Goal: Information Seeking & Learning: Learn about a topic

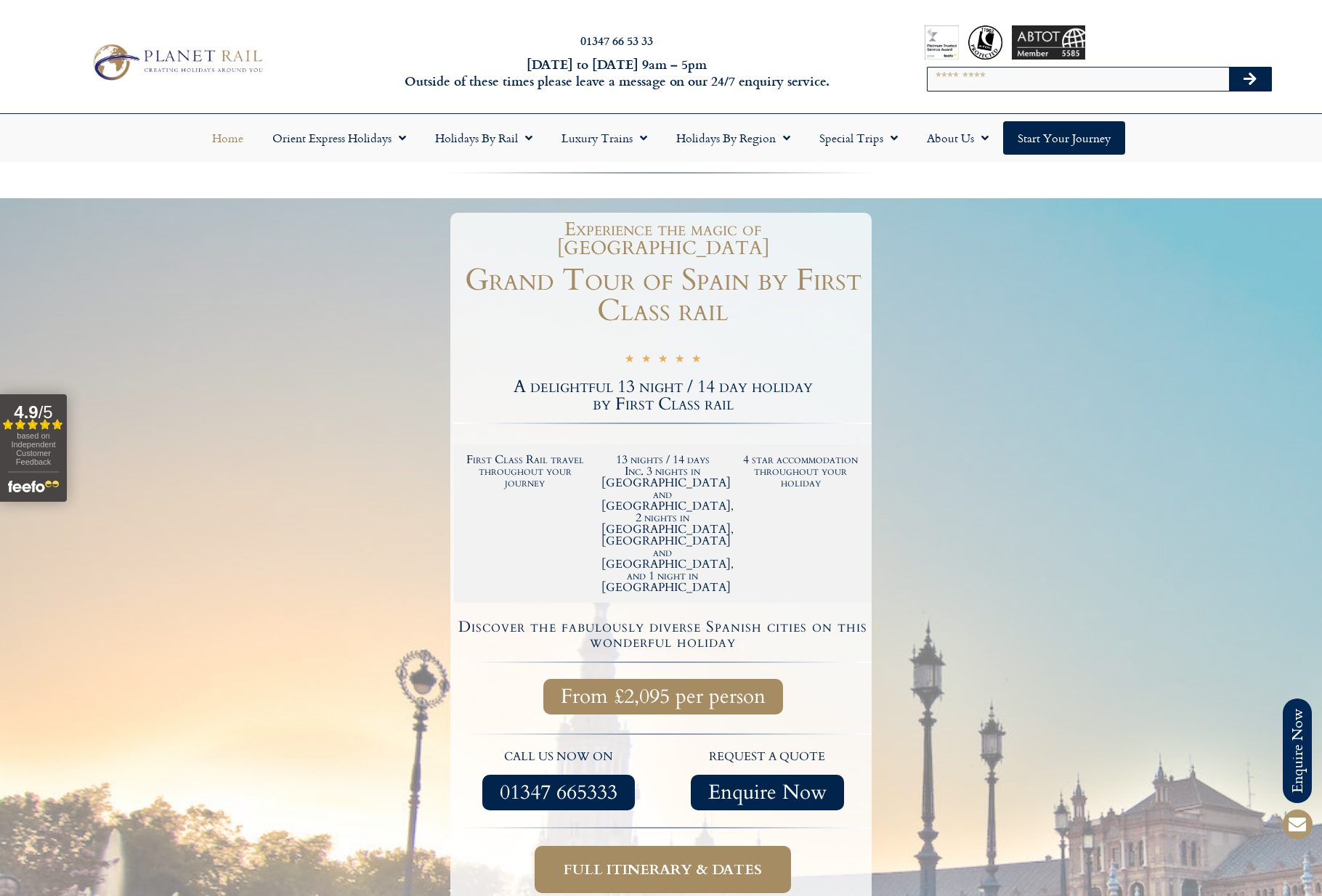
click at [227, 135] on link "Home" at bounding box center [228, 138] width 60 height 33
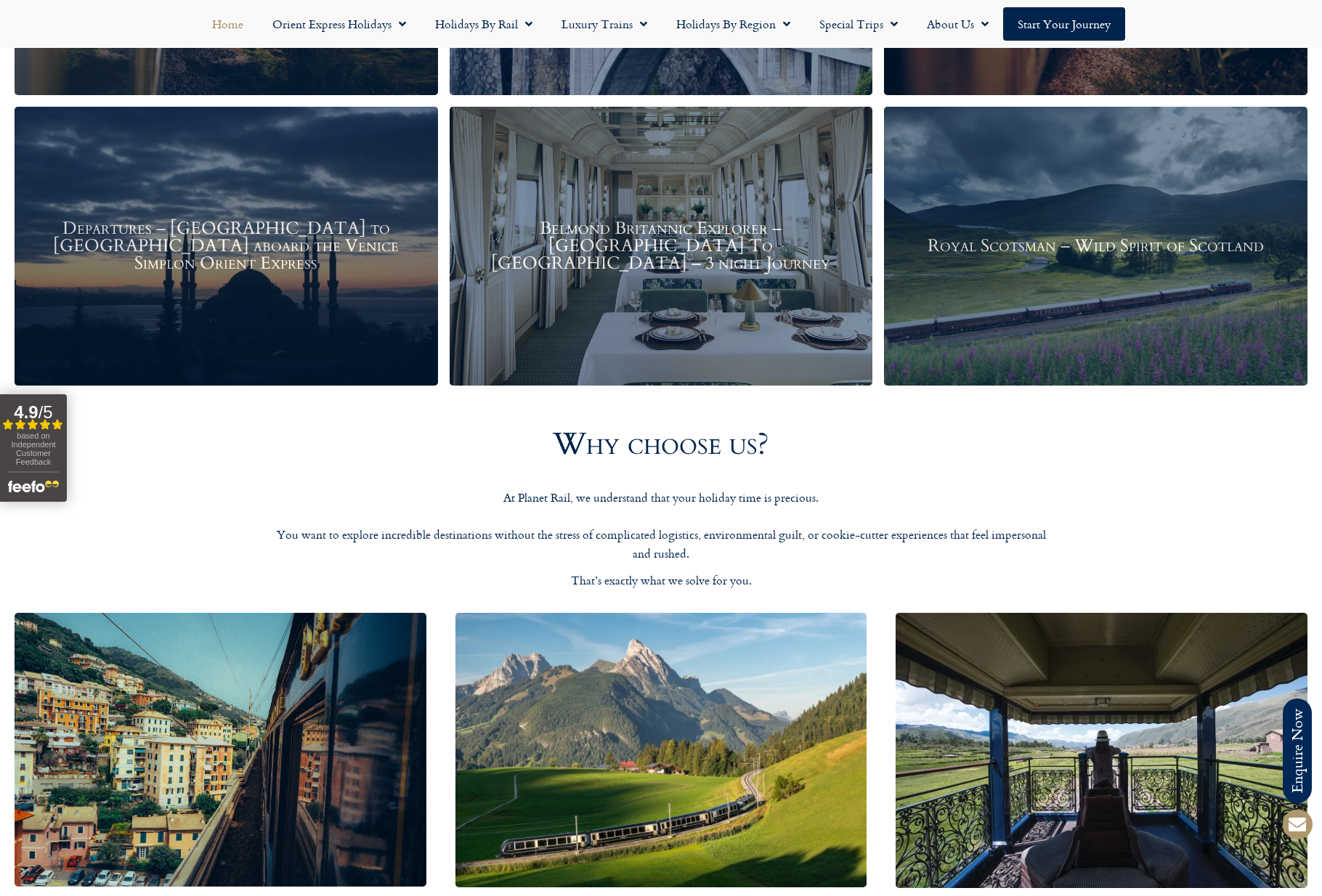
scroll to position [2189, 0]
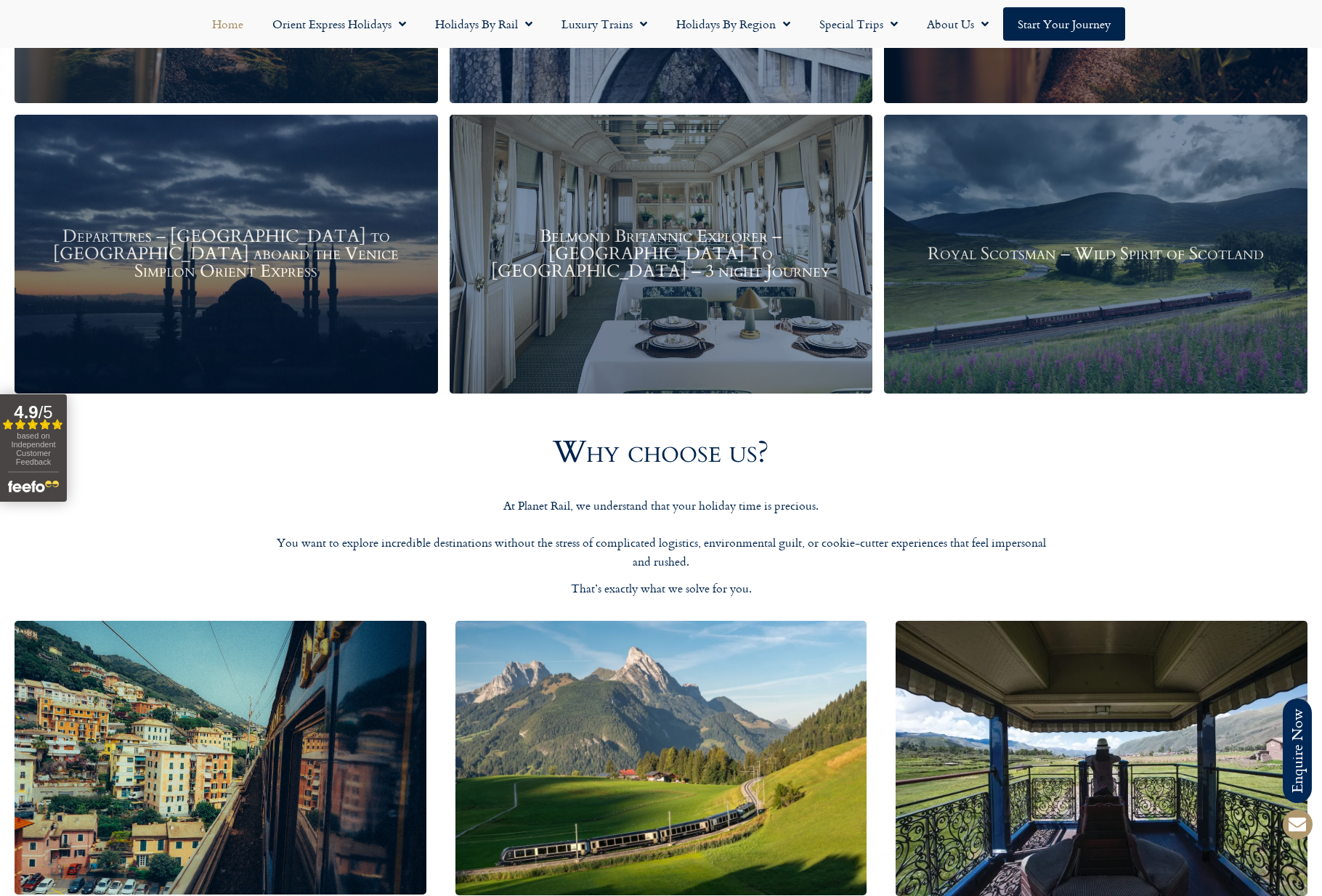
click at [699, 298] on div "Belmond Britannic Explorer – London To The Lake District – 3 night Journey" at bounding box center [662, 254] width 424 height 280
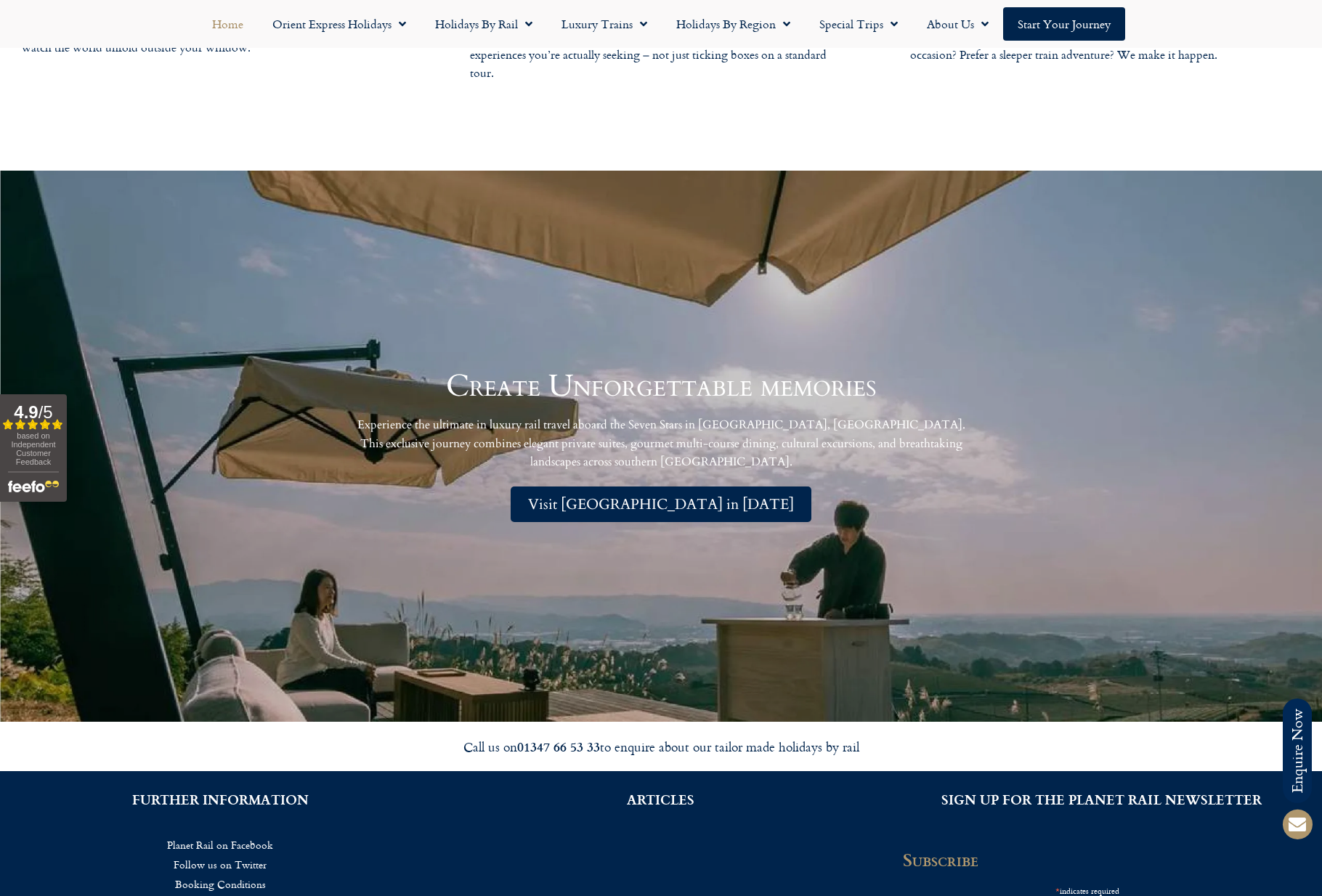
scroll to position [3169, 0]
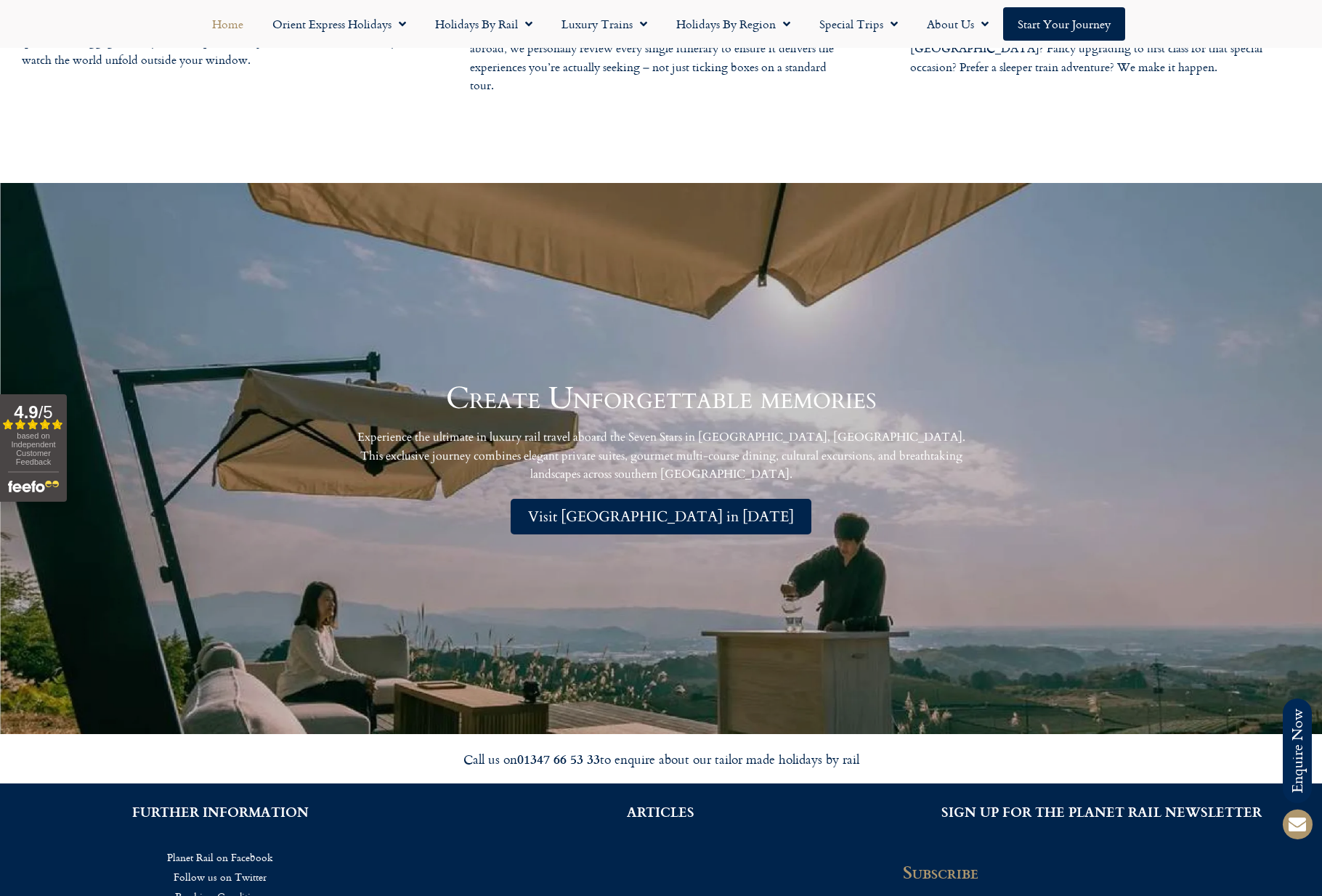
click at [676, 507] on span "Visit Japan in 2026" at bounding box center [661, 517] width 266 height 19
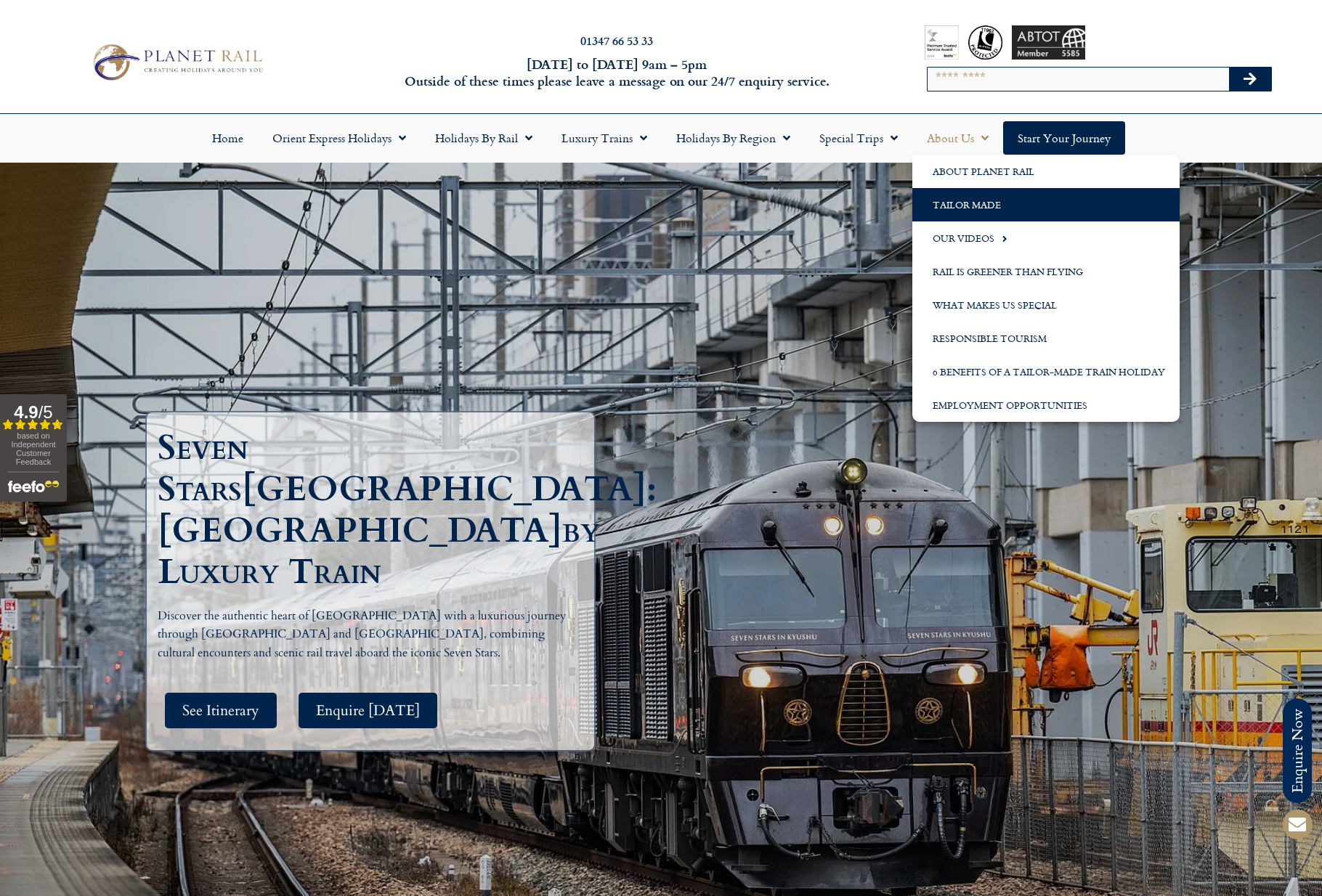
click at [961, 204] on link "Tailor Made" at bounding box center [1046, 204] width 268 height 33
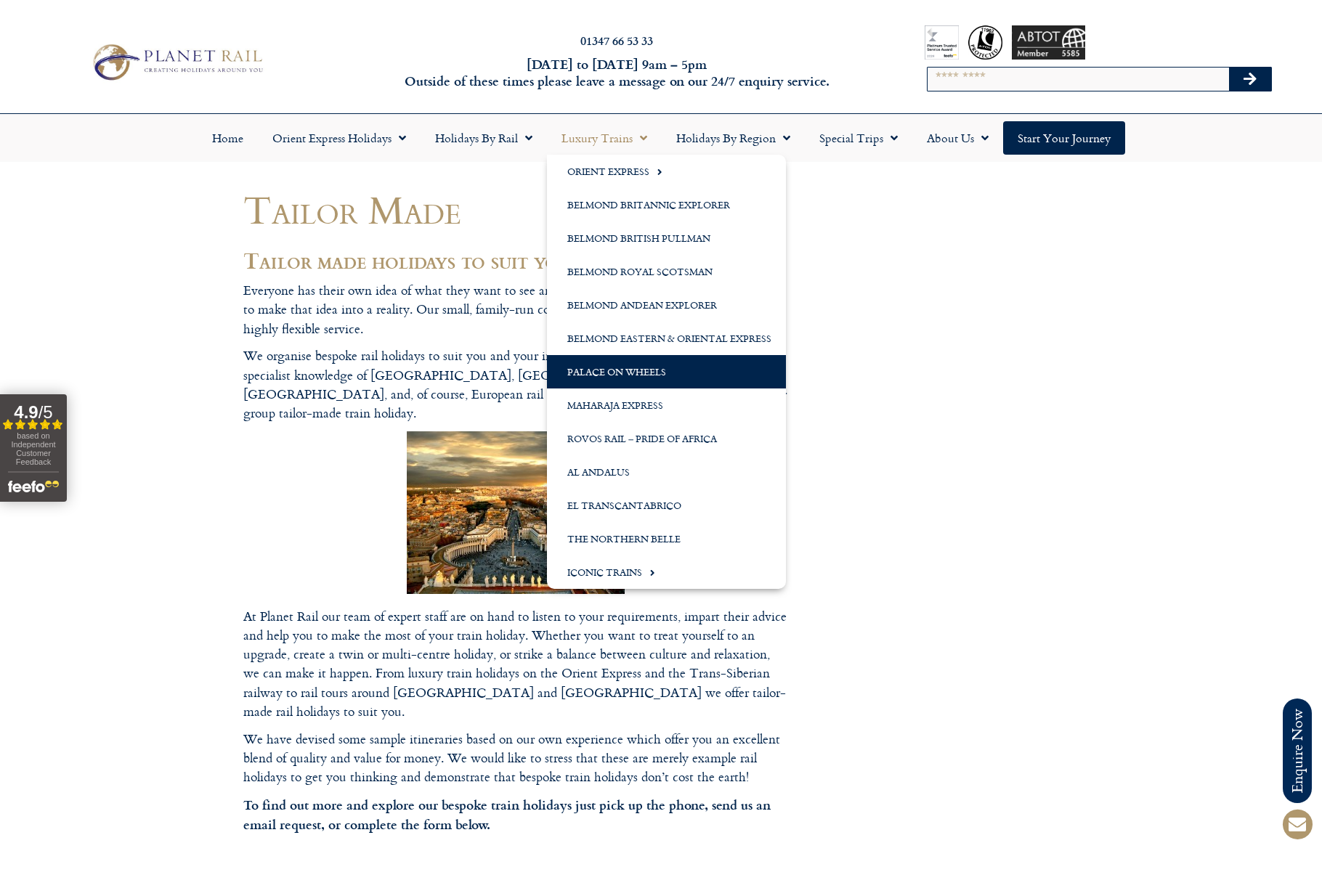
click at [637, 368] on link "Palace on Wheels" at bounding box center [666, 372] width 239 height 33
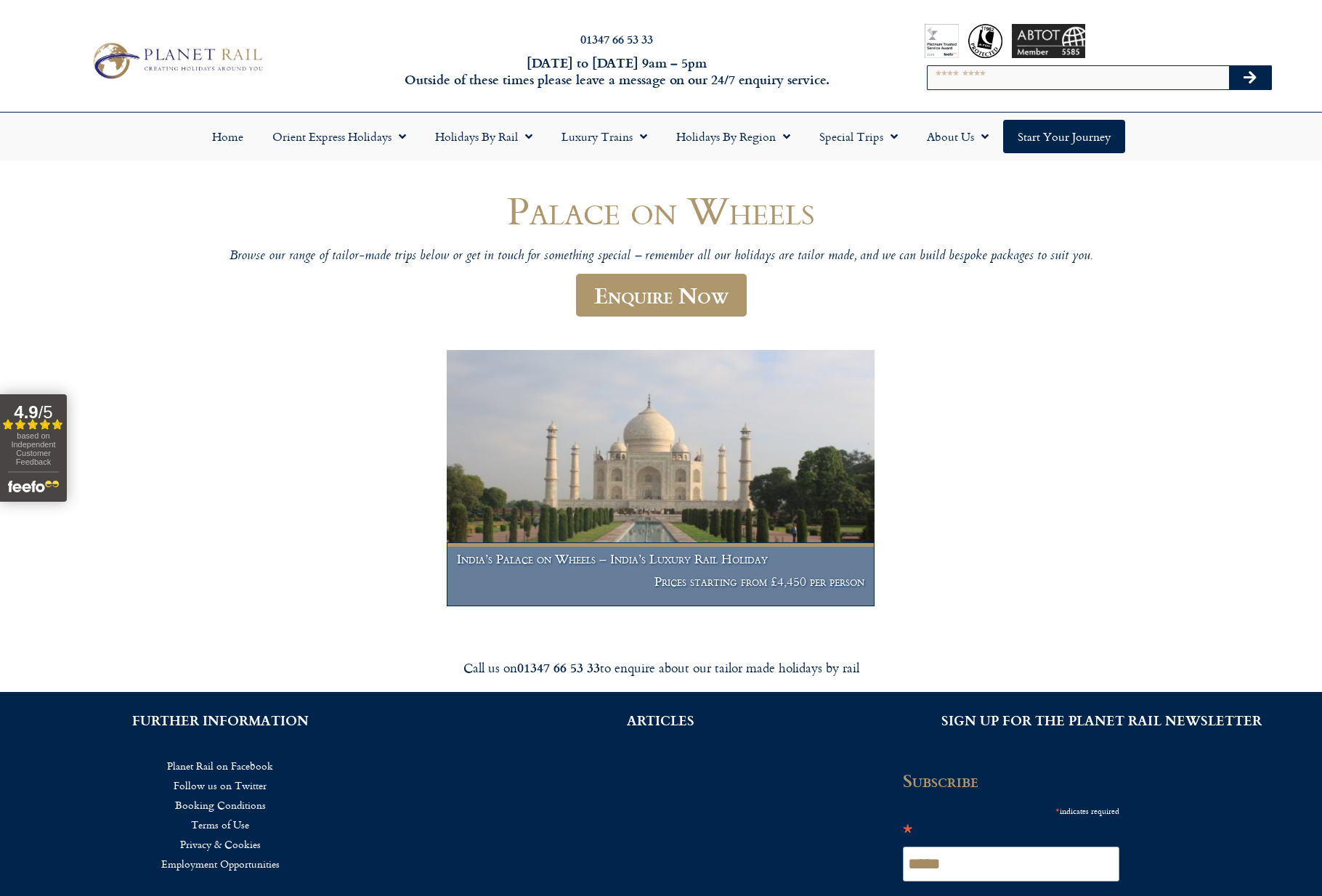
scroll to position [2, 2]
click at [715, 531] on img at bounding box center [661, 479] width 428 height 257
